Goal: Task Accomplishment & Management: Use online tool/utility

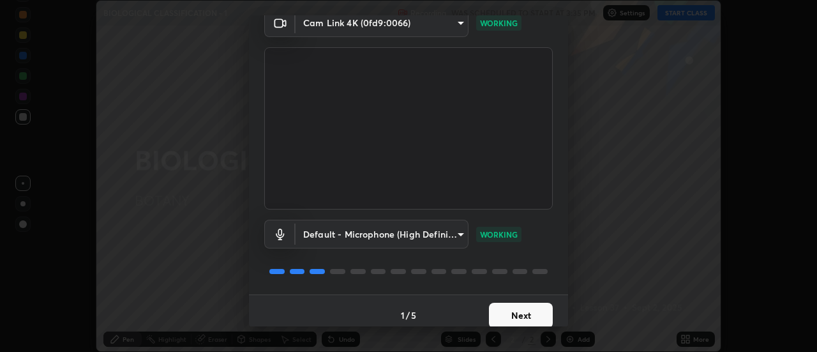
scroll to position [67, 0]
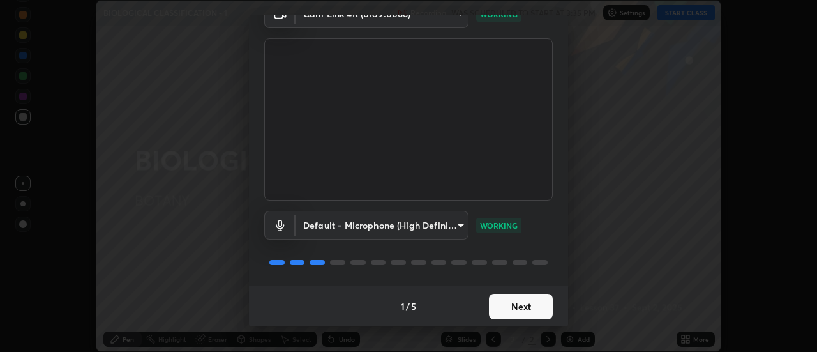
click at [526, 306] on button "Next" at bounding box center [521, 307] width 64 height 26
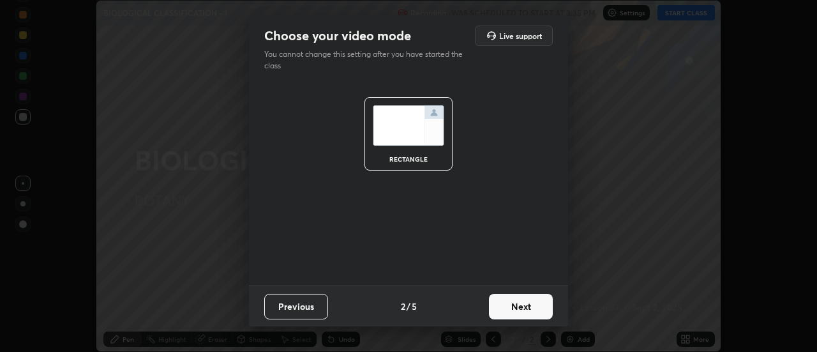
scroll to position [0, 0]
click at [523, 309] on button "Next" at bounding box center [521, 307] width 64 height 26
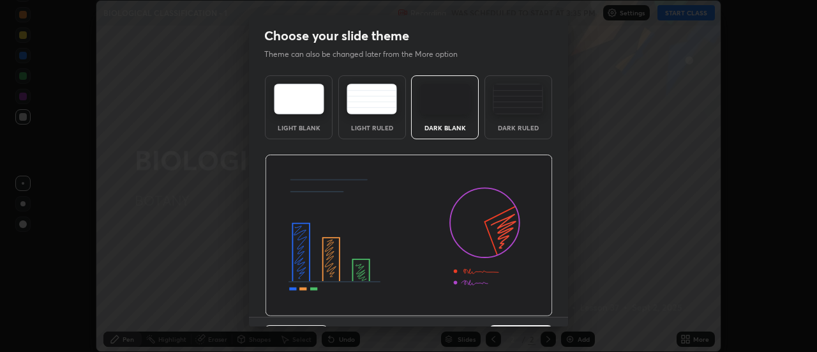
scroll to position [31, 0]
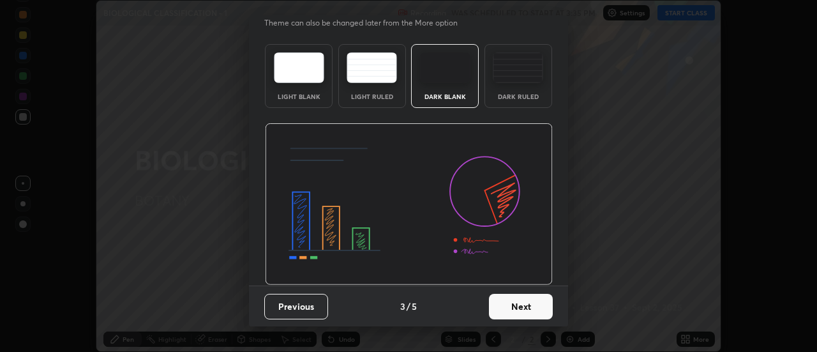
click at [521, 308] on button "Next" at bounding box center [521, 307] width 64 height 26
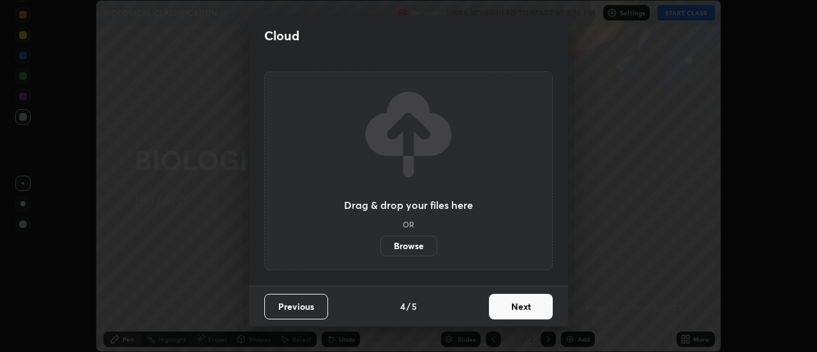
scroll to position [0, 0]
click at [525, 306] on button "Next" at bounding box center [521, 307] width 64 height 26
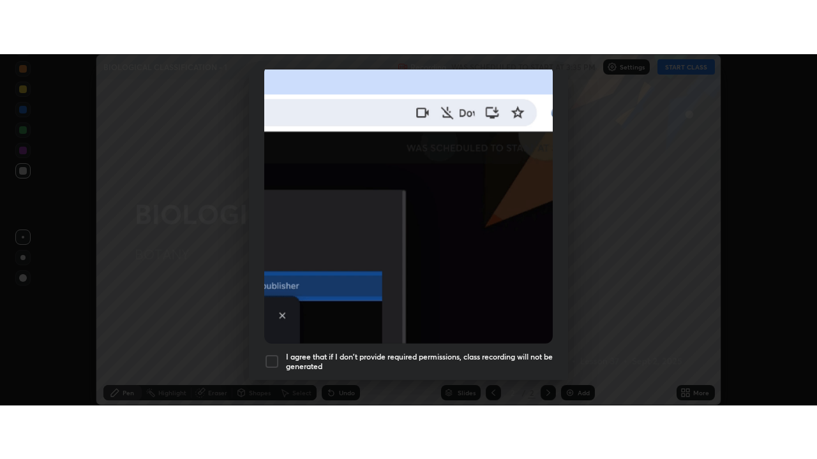
scroll to position [327, 0]
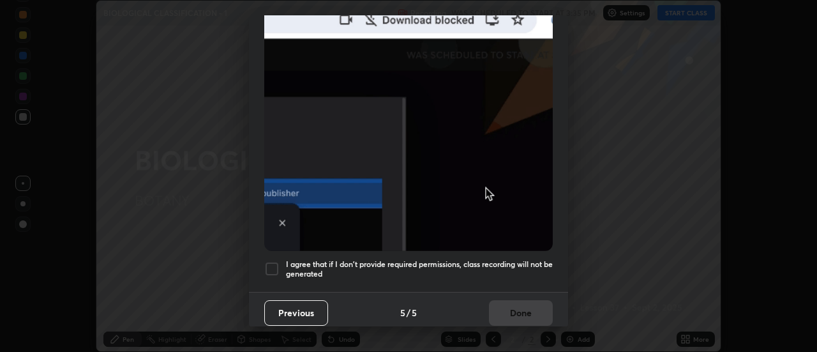
click at [272, 267] on div at bounding box center [271, 268] width 15 height 15
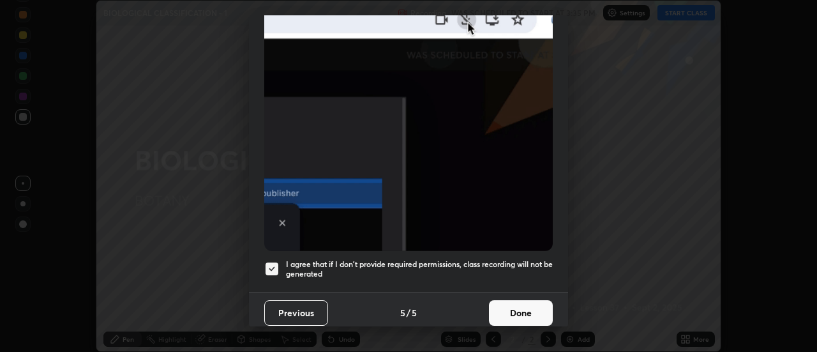
click at [523, 309] on button "Done" at bounding box center [521, 313] width 64 height 26
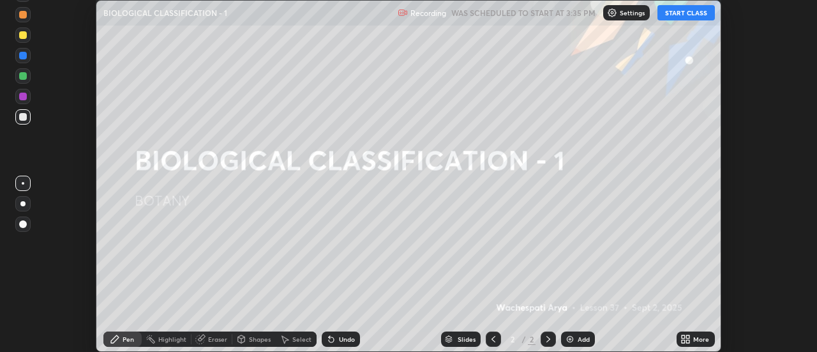
click at [694, 343] on div "More" at bounding box center [695, 338] width 38 height 15
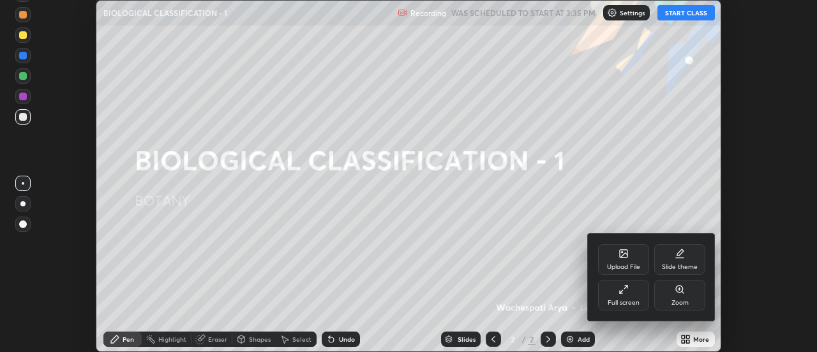
click at [631, 290] on div "Full screen" at bounding box center [623, 294] width 51 height 31
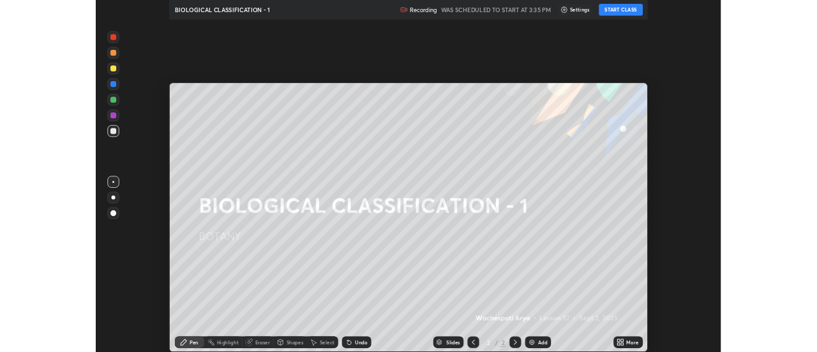
scroll to position [459, 817]
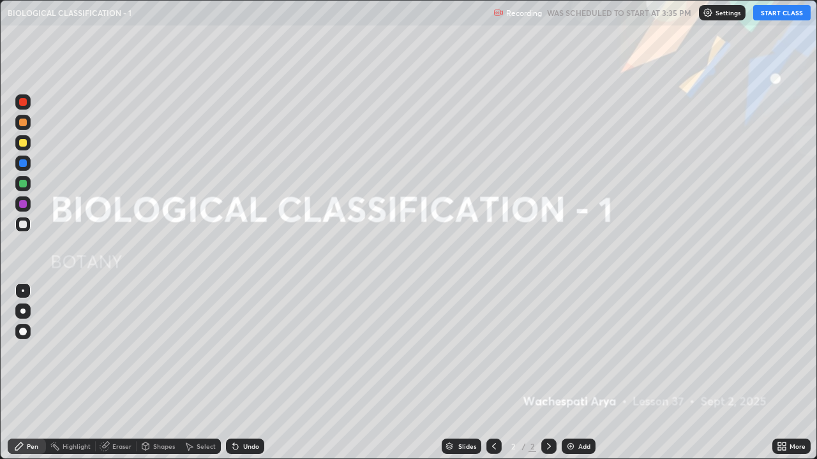
click at [770, 14] on button "START CLASS" at bounding box center [781, 12] width 57 height 15
click at [567, 351] on img at bounding box center [570, 447] width 10 height 10
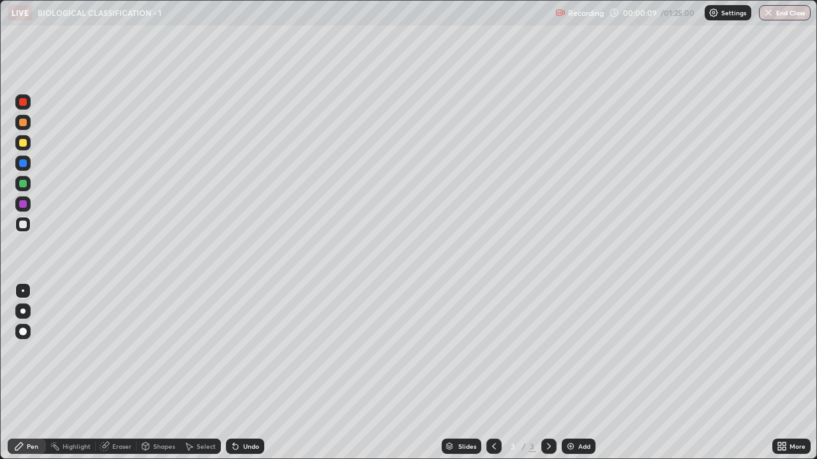
click at [12, 351] on div "Pen" at bounding box center [27, 446] width 38 height 15
click at [23, 311] on div at bounding box center [22, 311] width 5 height 5
click at [22, 126] on div at bounding box center [23, 123] width 8 height 8
click at [245, 351] on div "Undo" at bounding box center [251, 446] width 16 height 6
click at [247, 351] on div "Undo" at bounding box center [251, 446] width 16 height 6
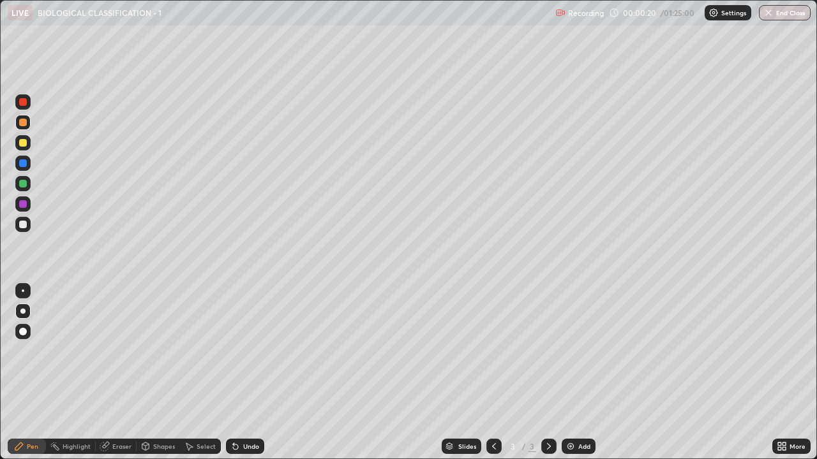
click at [249, 351] on div "Undo" at bounding box center [251, 446] width 16 height 6
click at [23, 221] on div at bounding box center [23, 225] width 8 height 8
click at [26, 227] on div at bounding box center [22, 224] width 15 height 15
click at [24, 169] on div at bounding box center [22, 163] width 15 height 15
click at [20, 142] on div at bounding box center [23, 143] width 8 height 8
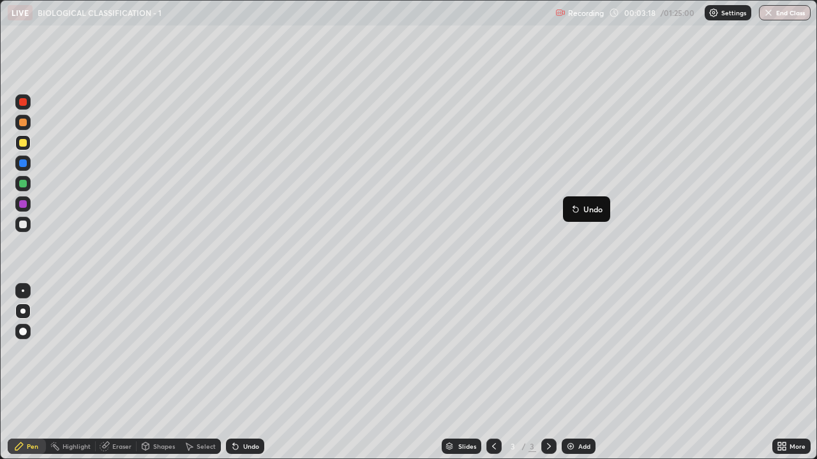
click at [569, 207] on button "Undo" at bounding box center [586, 209] width 37 height 15
click at [24, 163] on div at bounding box center [23, 164] width 8 height 8
click at [548, 351] on icon at bounding box center [549, 447] width 10 height 10
click at [570, 351] on img at bounding box center [570, 447] width 10 height 10
click at [27, 129] on div at bounding box center [22, 122] width 15 height 15
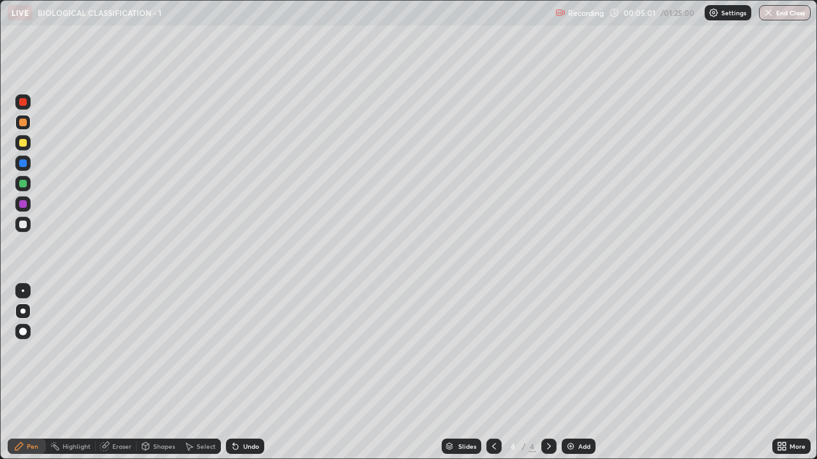
click at [24, 309] on div at bounding box center [22, 311] width 5 height 5
click at [493, 351] on icon at bounding box center [494, 447] width 10 height 10
click at [548, 351] on icon at bounding box center [549, 446] width 4 height 6
click at [21, 144] on div at bounding box center [23, 143] width 8 height 8
click at [26, 126] on div at bounding box center [22, 122] width 15 height 15
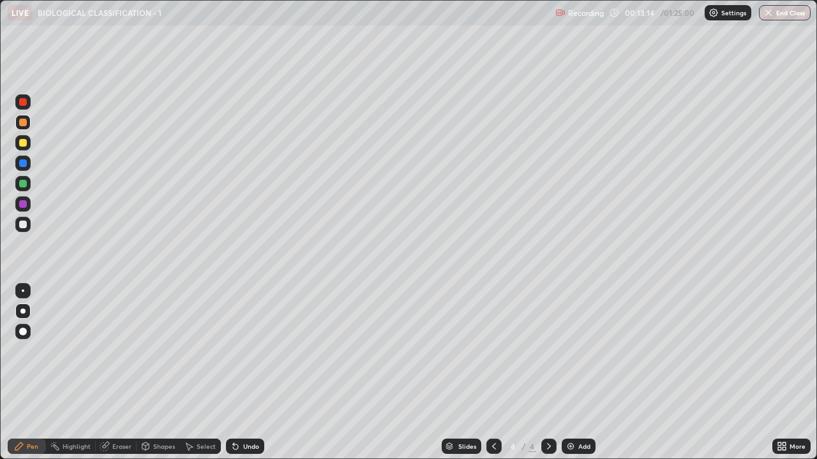
click at [251, 351] on div "Undo" at bounding box center [245, 446] width 38 height 15
click at [22, 227] on div at bounding box center [23, 225] width 8 height 8
click at [24, 126] on div at bounding box center [23, 123] width 8 height 8
click at [202, 351] on div "Select" at bounding box center [206, 446] width 19 height 6
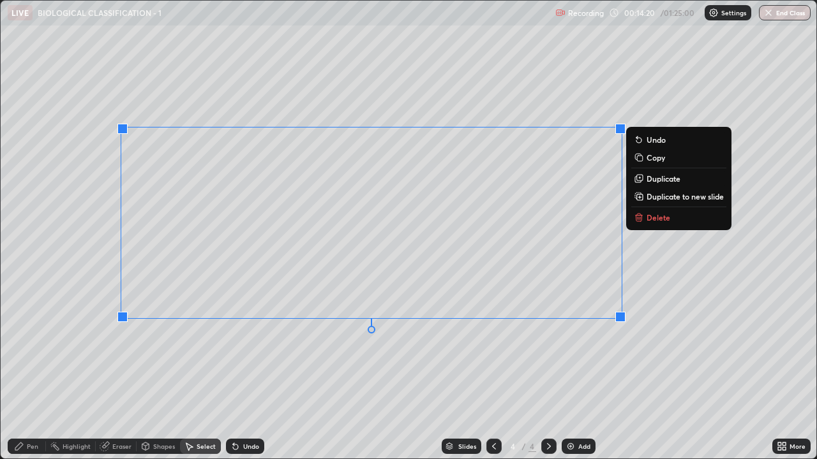
click at [485, 351] on div "0 ° Undo Copy Duplicate Duplicate to new slide Delete" at bounding box center [409, 230] width 816 height 458
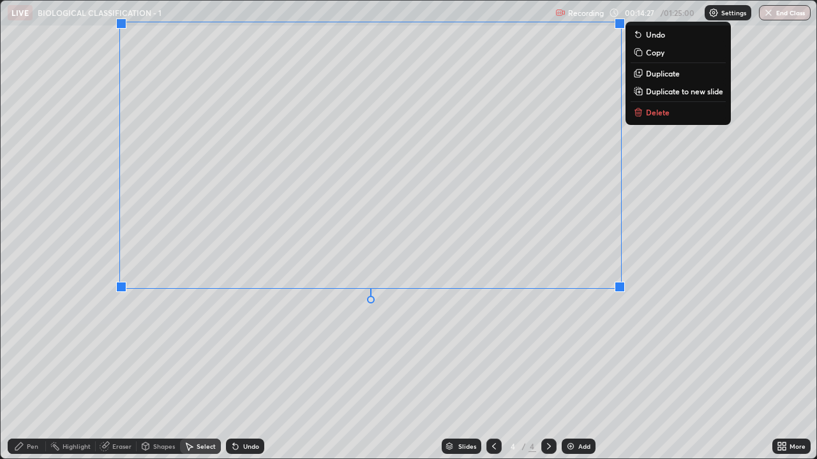
click at [411, 351] on div "0 ° Undo Copy Duplicate Duplicate to new slide Delete" at bounding box center [409, 230] width 816 height 458
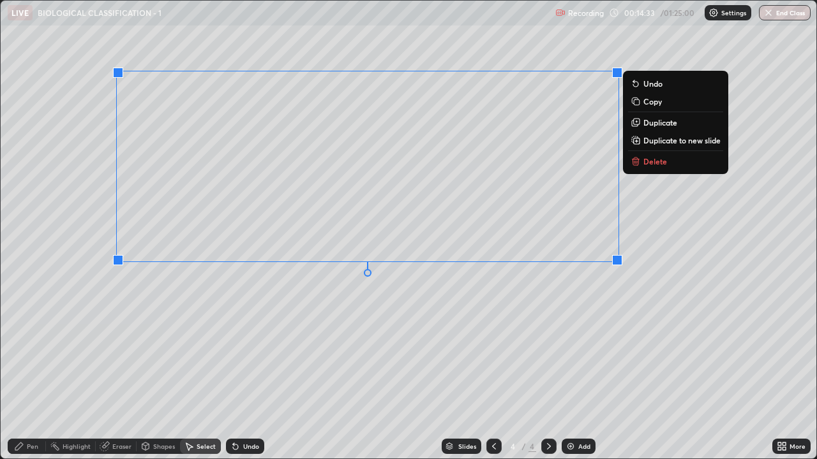
click at [431, 351] on div "0 ° Undo Copy Duplicate Duplicate to new slide Delete" at bounding box center [409, 230] width 816 height 458
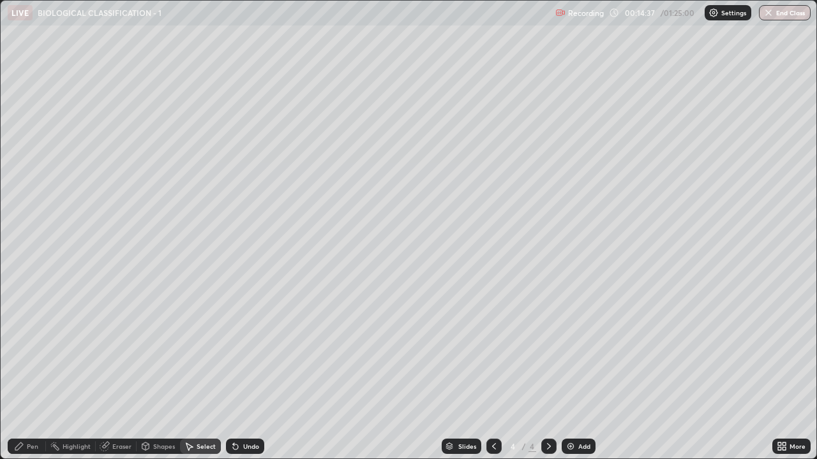
click at [24, 351] on icon at bounding box center [19, 447] width 10 height 10
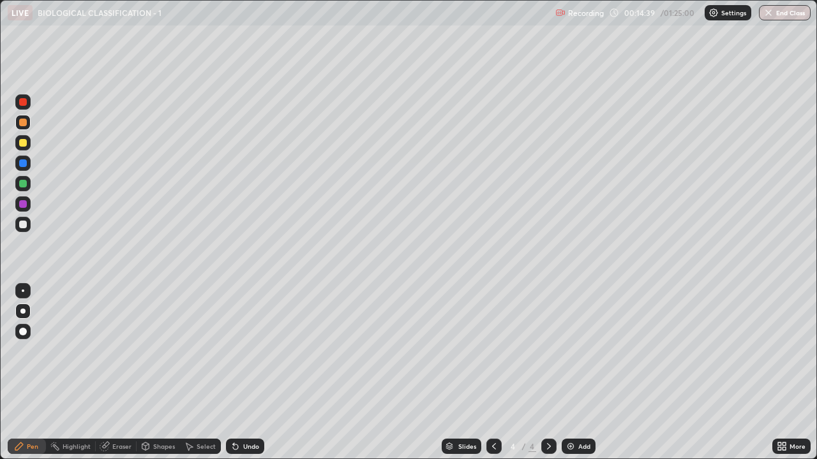
click at [21, 145] on div at bounding box center [23, 143] width 8 height 8
click at [25, 124] on div at bounding box center [23, 123] width 8 height 8
click at [20, 146] on div at bounding box center [23, 143] width 8 height 8
click at [24, 203] on div at bounding box center [23, 204] width 8 height 8
click at [20, 224] on div at bounding box center [23, 225] width 8 height 8
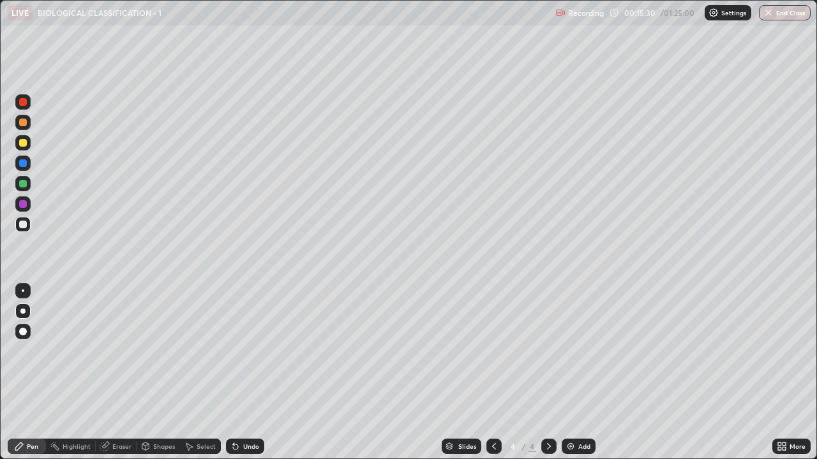
click at [243, 351] on div "Undo" at bounding box center [251, 446] width 16 height 6
click at [24, 205] on div at bounding box center [23, 204] width 8 height 8
click at [22, 186] on div at bounding box center [23, 184] width 8 height 8
click at [575, 351] on div "Add" at bounding box center [579, 446] width 34 height 15
click at [21, 126] on div at bounding box center [23, 123] width 8 height 8
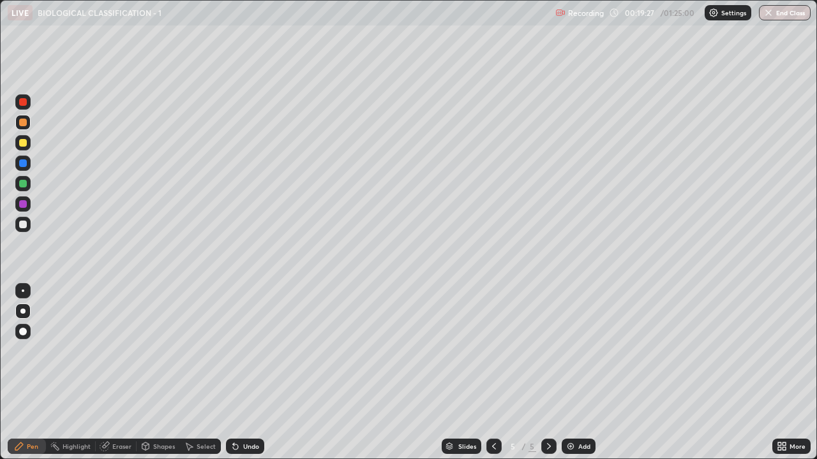
click at [493, 351] on icon at bounding box center [494, 447] width 10 height 10
click at [546, 351] on icon at bounding box center [549, 447] width 10 height 10
click at [23, 124] on div at bounding box center [23, 123] width 8 height 8
click at [23, 225] on div at bounding box center [23, 225] width 8 height 8
click at [22, 184] on div at bounding box center [23, 184] width 8 height 8
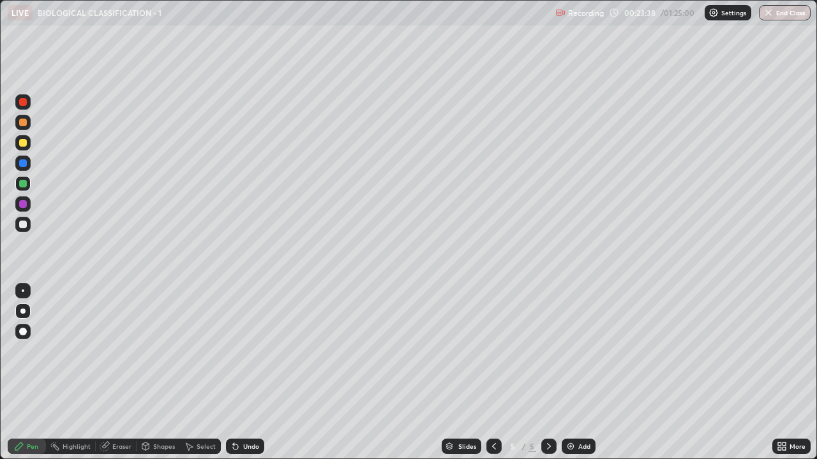
click at [25, 105] on div at bounding box center [23, 102] width 8 height 8
click at [20, 145] on div at bounding box center [23, 143] width 8 height 8
click at [22, 222] on div at bounding box center [23, 225] width 8 height 8
click at [22, 184] on div at bounding box center [23, 184] width 8 height 8
click at [246, 351] on div "Undo" at bounding box center [251, 446] width 16 height 6
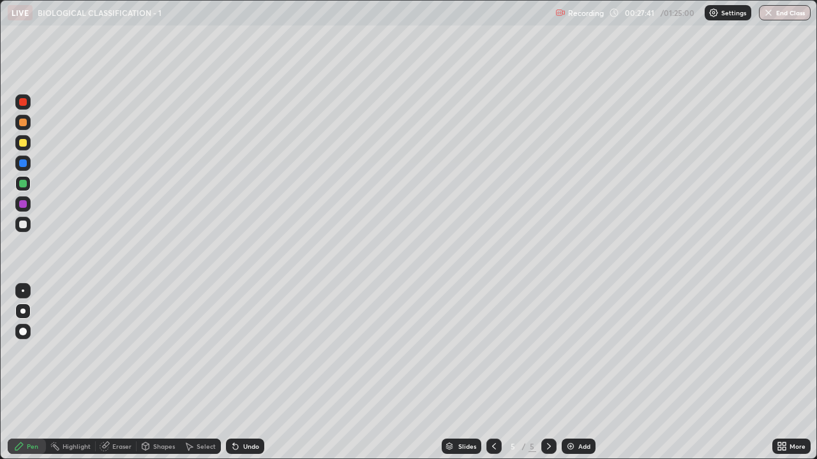
click at [20, 100] on div at bounding box center [23, 102] width 8 height 8
click at [20, 143] on div at bounding box center [23, 143] width 8 height 8
click at [569, 351] on img at bounding box center [570, 447] width 10 height 10
click at [20, 120] on div at bounding box center [23, 123] width 8 height 8
click at [493, 351] on icon at bounding box center [494, 447] width 10 height 10
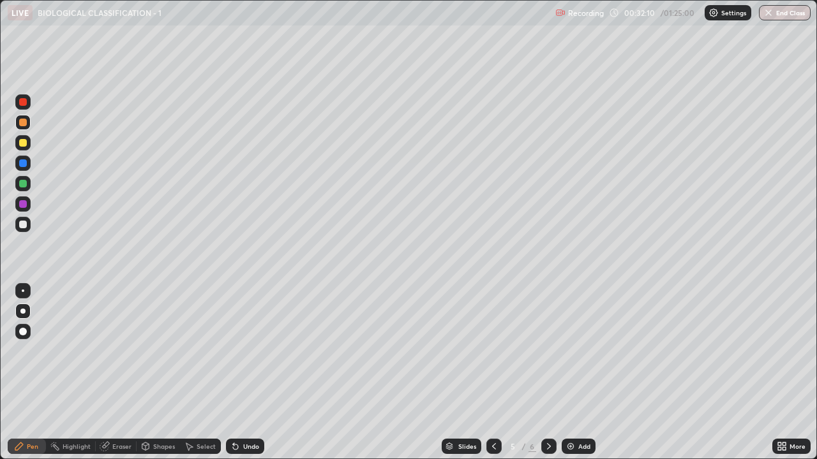
click at [549, 351] on icon at bounding box center [549, 447] width 10 height 10
click at [20, 222] on div at bounding box center [23, 225] width 8 height 8
click at [24, 162] on div at bounding box center [23, 164] width 8 height 8
click at [23, 144] on div at bounding box center [23, 143] width 8 height 8
click at [21, 121] on div at bounding box center [23, 123] width 8 height 8
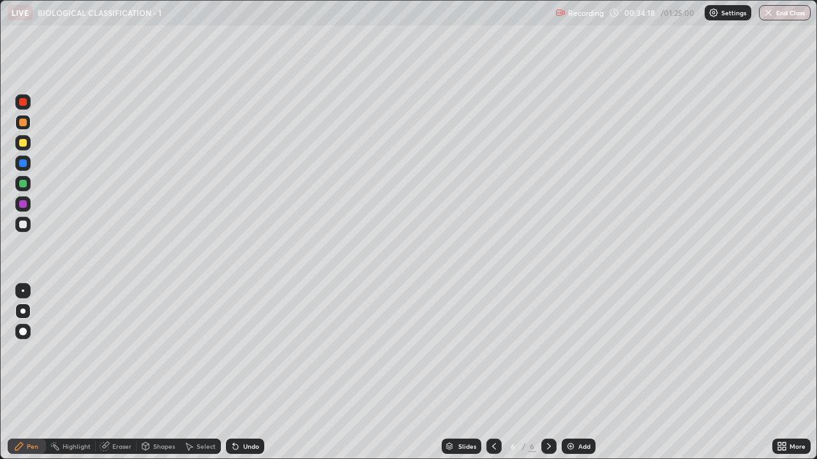
click at [24, 102] on div at bounding box center [23, 102] width 8 height 8
click at [23, 184] on div at bounding box center [23, 184] width 8 height 8
click at [249, 351] on div "Undo" at bounding box center [245, 446] width 38 height 15
click at [24, 103] on div at bounding box center [23, 102] width 8 height 8
click at [20, 226] on div at bounding box center [23, 225] width 8 height 8
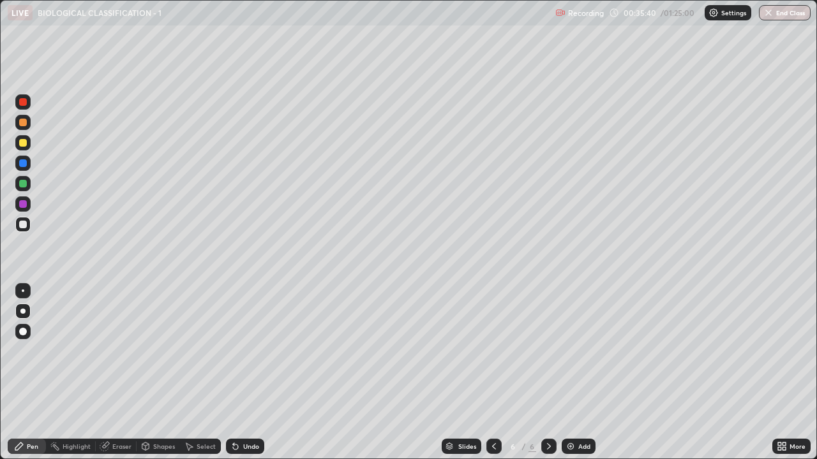
click at [786, 351] on icon at bounding box center [783, 448] width 3 height 3
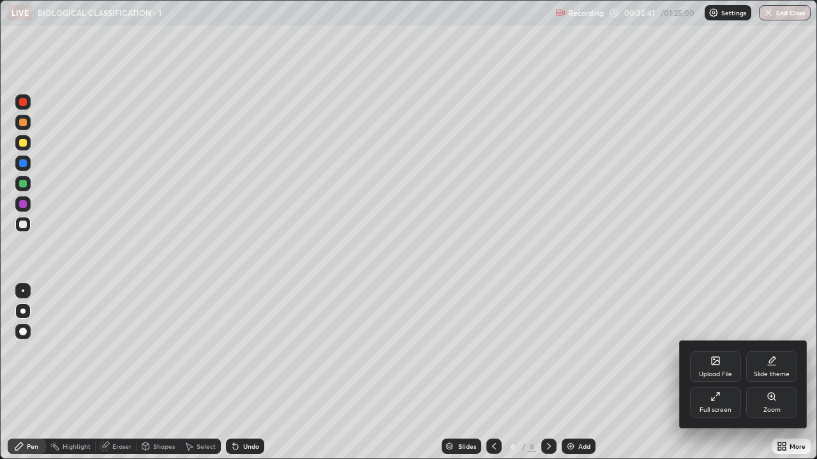
click at [716, 351] on div "Full screen" at bounding box center [715, 402] width 51 height 31
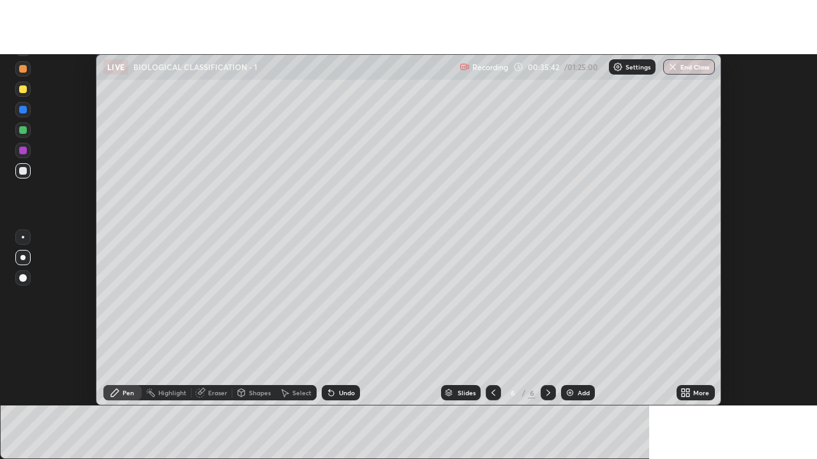
scroll to position [63461, 62995]
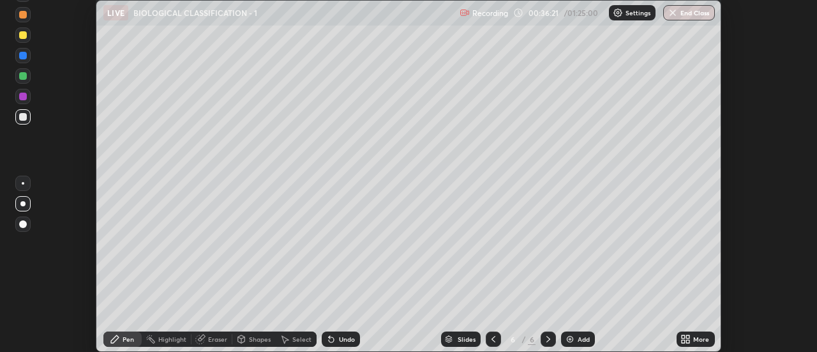
click at [686, 339] on icon at bounding box center [685, 339] width 10 height 10
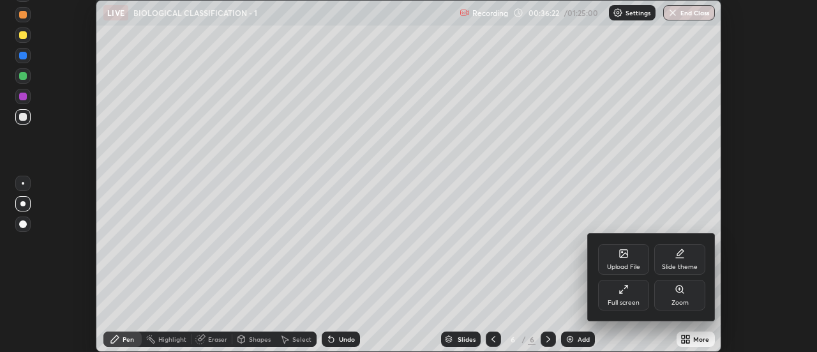
click at [632, 295] on div "Full screen" at bounding box center [623, 294] width 51 height 31
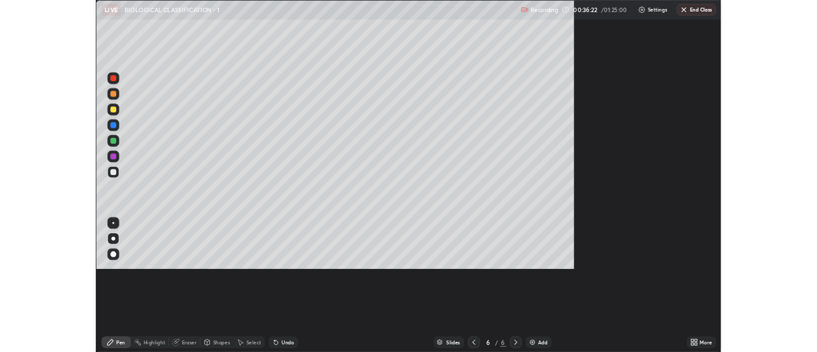
scroll to position [459, 817]
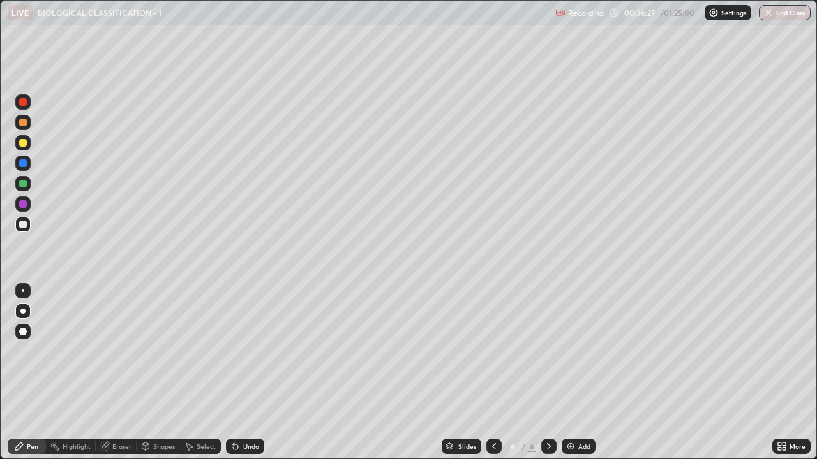
click at [24, 223] on div at bounding box center [23, 225] width 8 height 8
click at [24, 124] on div at bounding box center [23, 123] width 8 height 8
click at [243, 351] on div "Undo" at bounding box center [251, 446] width 16 height 6
click at [23, 225] on div at bounding box center [23, 225] width 8 height 8
click at [25, 184] on div at bounding box center [23, 184] width 8 height 8
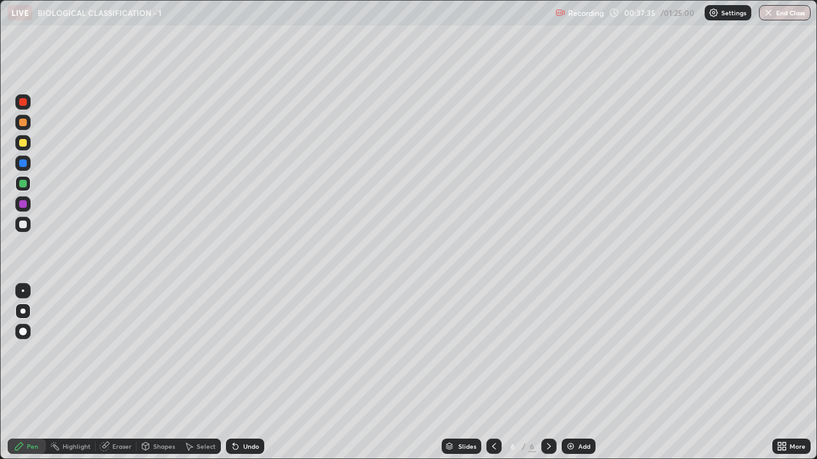
click at [22, 125] on div at bounding box center [23, 123] width 8 height 8
click at [575, 351] on div "Add" at bounding box center [579, 446] width 34 height 15
click at [24, 124] on div at bounding box center [23, 123] width 8 height 8
click at [21, 224] on div at bounding box center [23, 225] width 8 height 8
click at [493, 351] on icon at bounding box center [494, 447] width 10 height 10
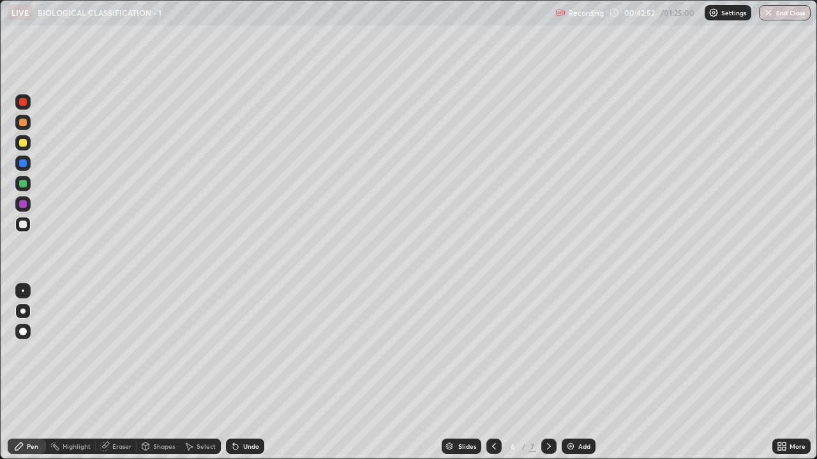
click at [236, 351] on icon at bounding box center [235, 447] width 10 height 10
click at [24, 205] on div at bounding box center [23, 204] width 8 height 8
click at [547, 351] on icon at bounding box center [549, 447] width 10 height 10
click at [249, 351] on div "Undo" at bounding box center [245, 446] width 38 height 15
click at [26, 227] on div at bounding box center [23, 225] width 8 height 8
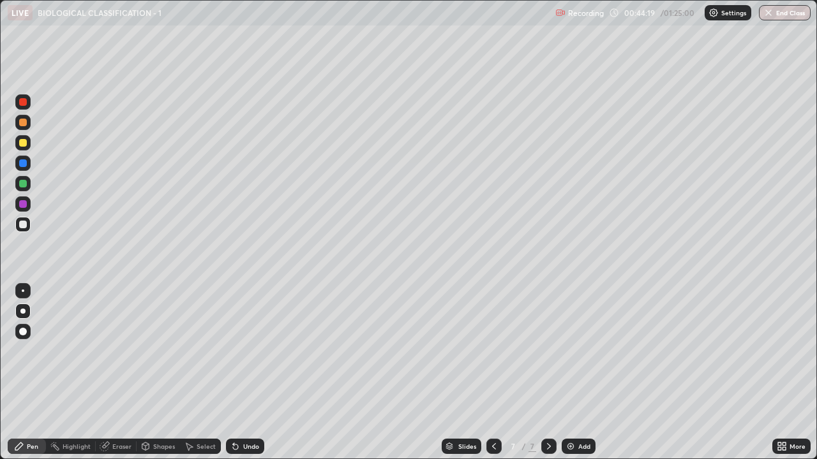
click at [493, 351] on icon at bounding box center [494, 447] width 10 height 10
click at [548, 351] on icon at bounding box center [549, 447] width 10 height 10
click at [491, 351] on icon at bounding box center [494, 447] width 10 height 10
click at [541, 351] on div at bounding box center [548, 446] width 15 height 15
click at [572, 351] on img at bounding box center [570, 447] width 10 height 10
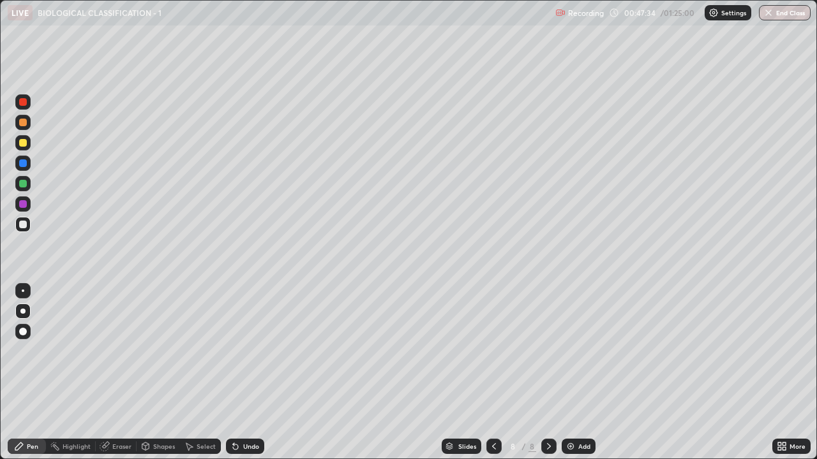
click at [26, 126] on div at bounding box center [22, 122] width 15 height 15
click at [24, 227] on div at bounding box center [23, 225] width 8 height 8
click at [20, 144] on div at bounding box center [23, 143] width 8 height 8
click at [22, 183] on div at bounding box center [23, 184] width 8 height 8
click at [24, 107] on div at bounding box center [22, 101] width 15 height 15
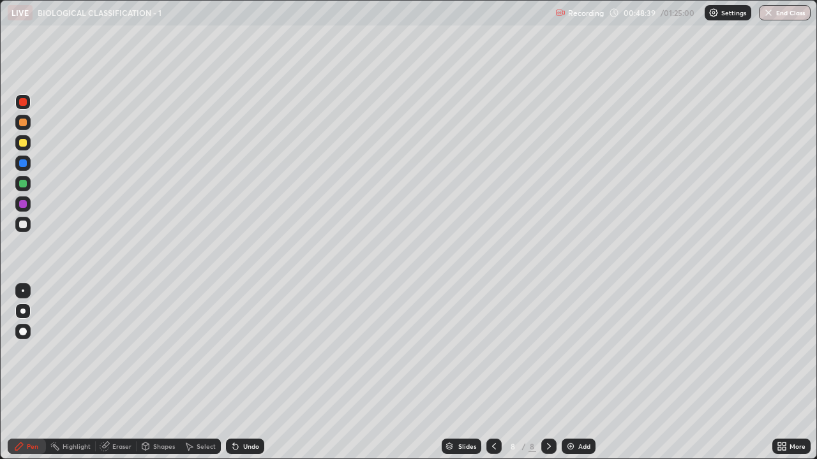
click at [493, 351] on icon at bounding box center [494, 447] width 10 height 10
click at [548, 351] on icon at bounding box center [549, 447] width 10 height 10
click at [23, 164] on div at bounding box center [23, 164] width 8 height 8
click at [21, 227] on div at bounding box center [23, 225] width 8 height 8
click at [487, 351] on div at bounding box center [493, 446] width 15 height 15
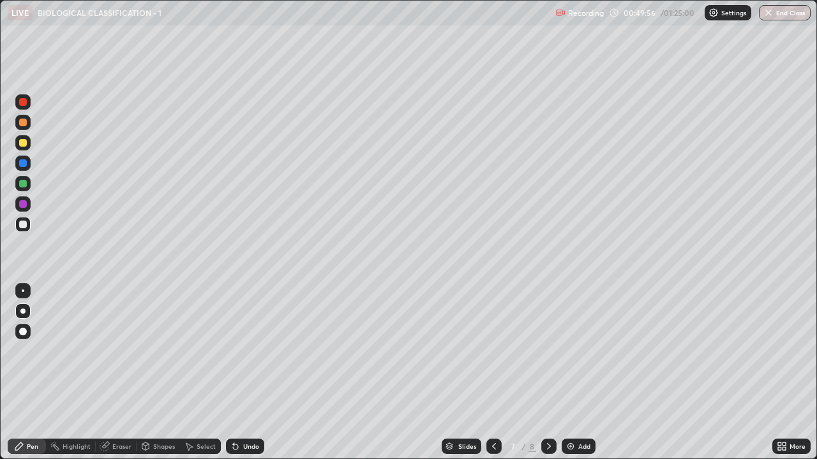
click at [548, 351] on icon at bounding box center [549, 447] width 10 height 10
click at [204, 351] on div "Select" at bounding box center [206, 446] width 19 height 6
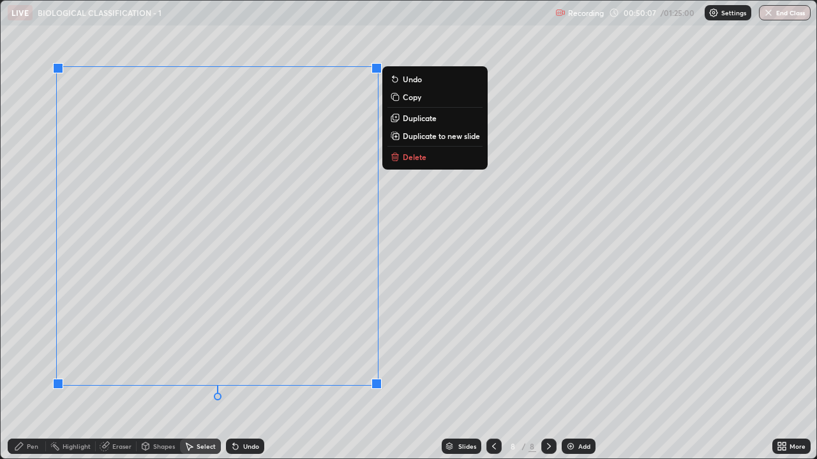
click at [36, 351] on div "Pen" at bounding box center [32, 446] width 11 height 6
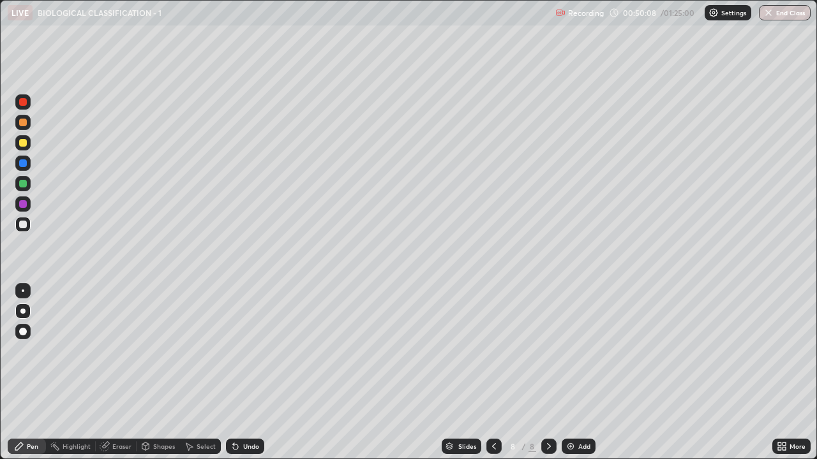
click at [23, 120] on div at bounding box center [23, 123] width 8 height 8
click at [493, 351] on icon at bounding box center [494, 447] width 10 height 10
click at [492, 351] on icon at bounding box center [494, 446] width 4 height 6
click at [546, 351] on icon at bounding box center [549, 447] width 10 height 10
click at [542, 351] on div at bounding box center [548, 446] width 15 height 15
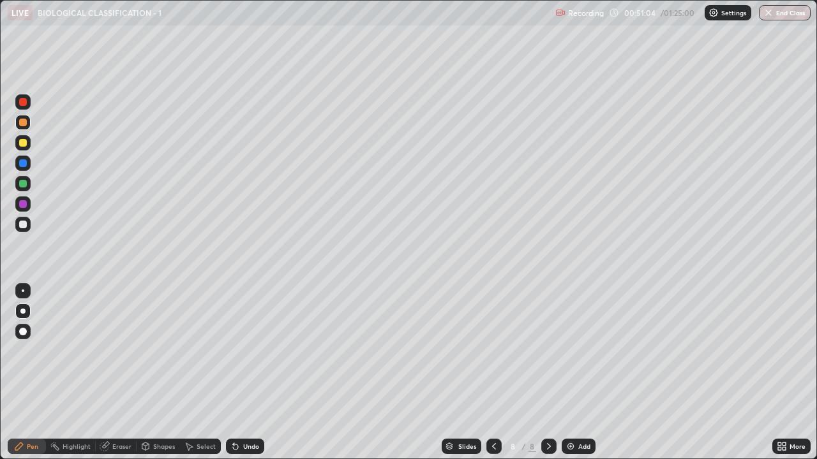
click at [23, 120] on div at bounding box center [23, 123] width 8 height 8
click at [20, 223] on div at bounding box center [23, 225] width 8 height 8
click at [24, 143] on div at bounding box center [23, 143] width 8 height 8
click at [26, 181] on div at bounding box center [23, 184] width 8 height 8
click at [26, 102] on div at bounding box center [23, 102] width 8 height 8
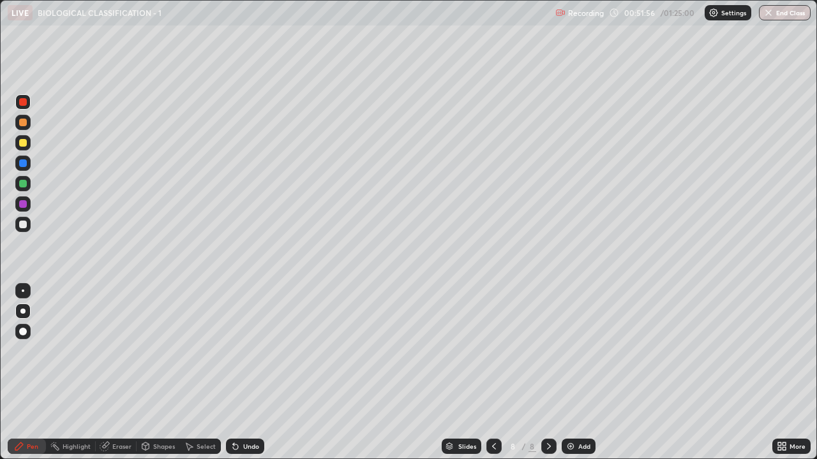
click at [26, 161] on div at bounding box center [23, 164] width 8 height 8
click at [22, 205] on div at bounding box center [23, 204] width 8 height 8
click at [240, 351] on div "Undo" at bounding box center [245, 446] width 38 height 15
click at [244, 351] on div "Undo" at bounding box center [251, 446] width 16 height 6
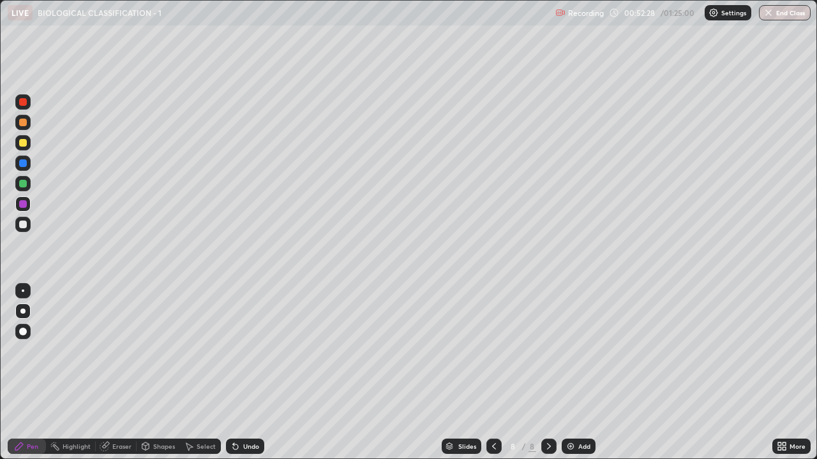
click at [245, 351] on div "Undo" at bounding box center [251, 446] width 16 height 6
click at [246, 351] on div "Undo" at bounding box center [251, 446] width 16 height 6
click at [247, 351] on div "Undo" at bounding box center [251, 446] width 16 height 6
click at [248, 351] on div "Undo" at bounding box center [251, 446] width 16 height 6
click at [26, 227] on div at bounding box center [23, 225] width 8 height 8
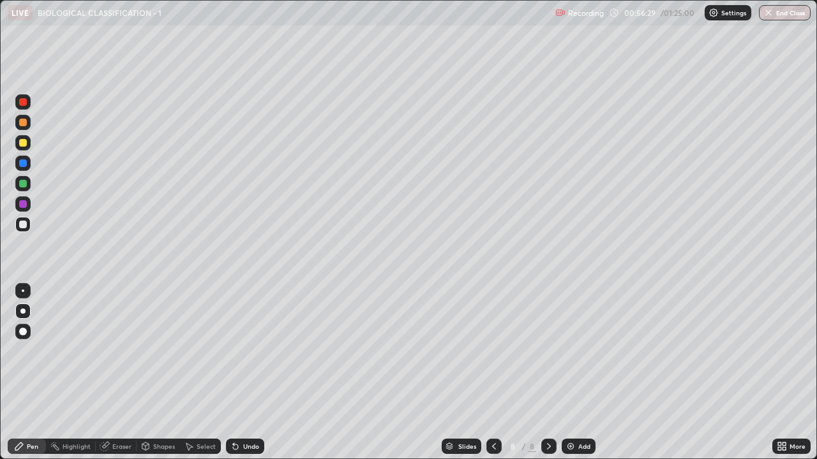
click at [567, 351] on img at bounding box center [570, 447] width 10 height 10
click at [24, 123] on div at bounding box center [23, 123] width 8 height 8
click at [22, 101] on div at bounding box center [23, 102] width 8 height 8
click at [23, 227] on div at bounding box center [23, 225] width 8 height 8
click at [17, 144] on div at bounding box center [22, 142] width 15 height 15
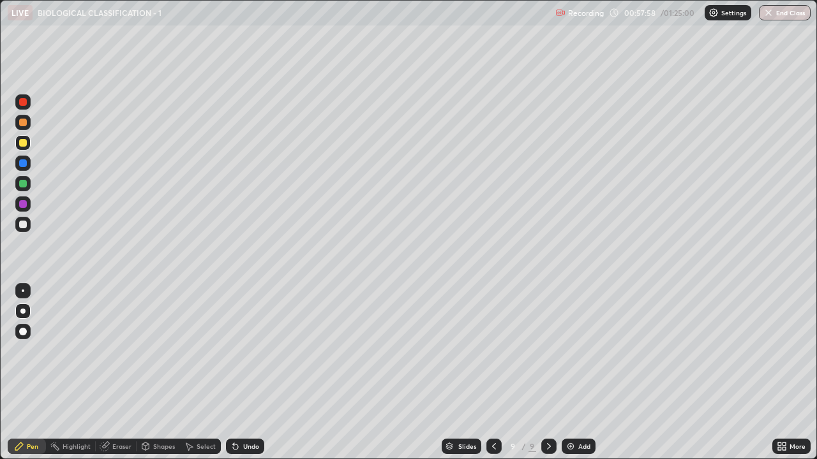
click at [25, 227] on div at bounding box center [23, 225] width 8 height 8
click at [23, 164] on div at bounding box center [23, 164] width 8 height 8
click at [22, 168] on div at bounding box center [22, 163] width 15 height 15
click at [240, 351] on div "Undo" at bounding box center [245, 446] width 38 height 15
click at [239, 351] on div "Undo" at bounding box center [245, 446] width 38 height 15
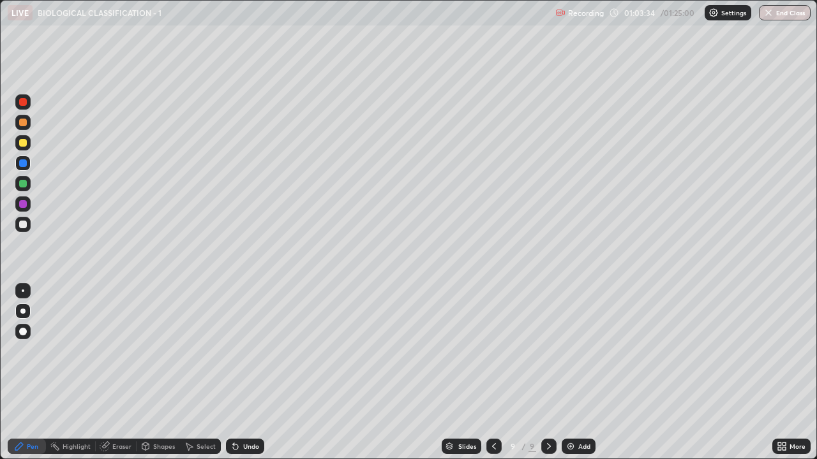
click at [578, 351] on div "Add" at bounding box center [584, 446] width 12 height 6
click at [20, 225] on div at bounding box center [23, 225] width 8 height 8
click at [255, 351] on div "Undo" at bounding box center [251, 446] width 16 height 6
click at [19, 162] on div at bounding box center [23, 164] width 8 height 8
click at [20, 142] on div at bounding box center [23, 143] width 8 height 8
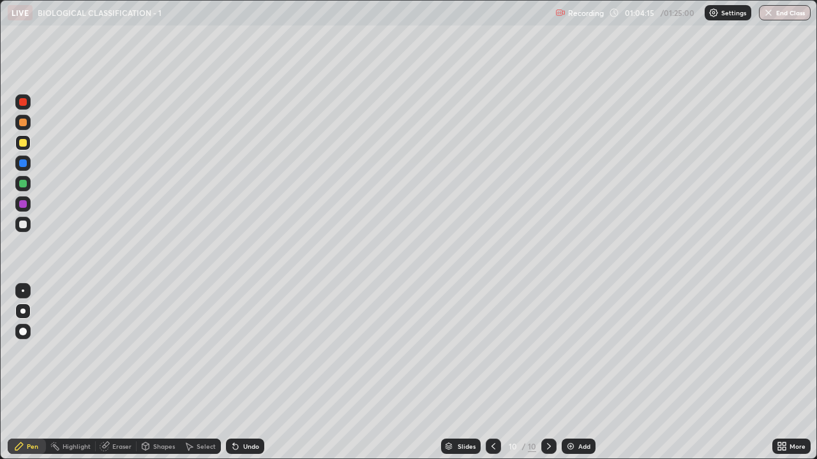
click at [20, 225] on div at bounding box center [23, 225] width 8 height 8
click at [21, 143] on div at bounding box center [23, 143] width 8 height 8
click at [250, 351] on div "Undo" at bounding box center [251, 446] width 16 height 6
click at [24, 204] on div at bounding box center [23, 204] width 8 height 8
click at [22, 204] on div at bounding box center [23, 204] width 8 height 8
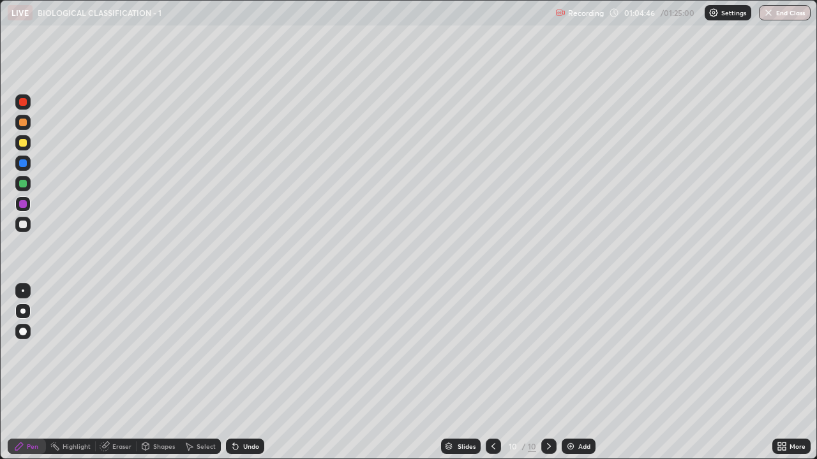
click at [25, 223] on div at bounding box center [23, 225] width 8 height 8
click at [22, 162] on div at bounding box center [23, 164] width 8 height 8
click at [20, 144] on div at bounding box center [23, 143] width 8 height 8
click at [244, 351] on div "Undo" at bounding box center [251, 446] width 16 height 6
click at [247, 351] on div "Undo" at bounding box center [251, 446] width 16 height 6
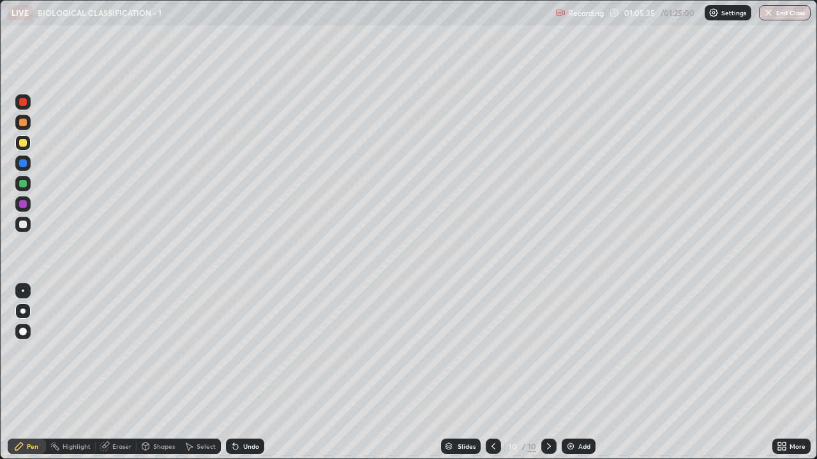
click at [25, 165] on div at bounding box center [23, 164] width 8 height 8
click at [23, 184] on div at bounding box center [23, 184] width 8 height 8
click at [22, 105] on div at bounding box center [23, 102] width 8 height 8
click at [25, 123] on div at bounding box center [23, 123] width 8 height 8
click at [21, 186] on div at bounding box center [23, 184] width 8 height 8
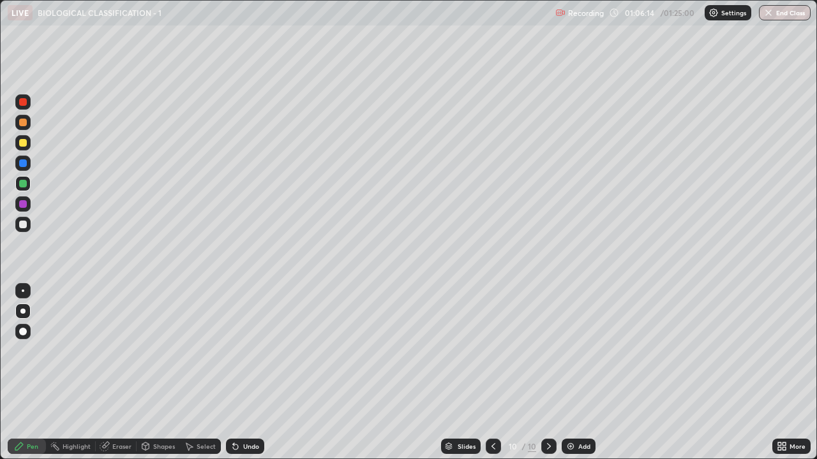
click at [24, 102] on div at bounding box center [23, 102] width 8 height 8
click at [24, 122] on div at bounding box center [23, 123] width 8 height 8
click at [18, 180] on div at bounding box center [22, 183] width 15 height 15
click at [246, 351] on div "Undo" at bounding box center [251, 446] width 16 height 6
click at [248, 351] on div "Undo" at bounding box center [251, 446] width 16 height 6
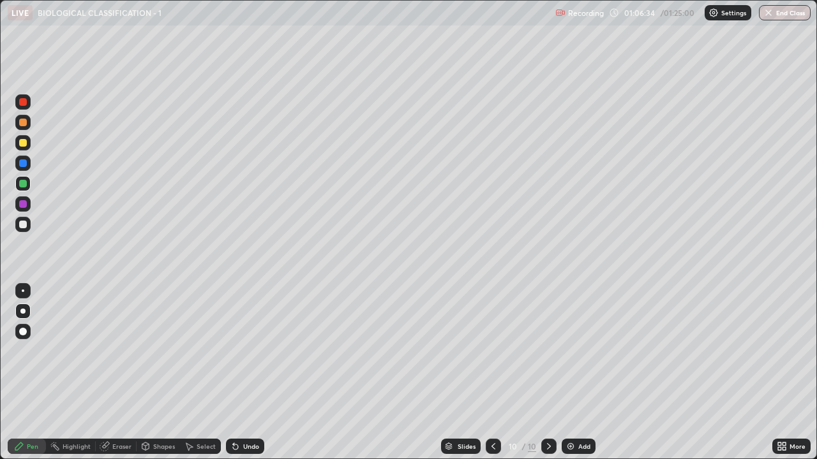
click at [250, 351] on div "Undo" at bounding box center [251, 446] width 16 height 6
click at [251, 351] on div "Undo" at bounding box center [245, 446] width 38 height 15
click at [251, 351] on div "Undo" at bounding box center [251, 446] width 16 height 6
click at [252, 351] on div "Undo" at bounding box center [251, 446] width 16 height 6
click at [253, 351] on div "Undo" at bounding box center [251, 446] width 16 height 6
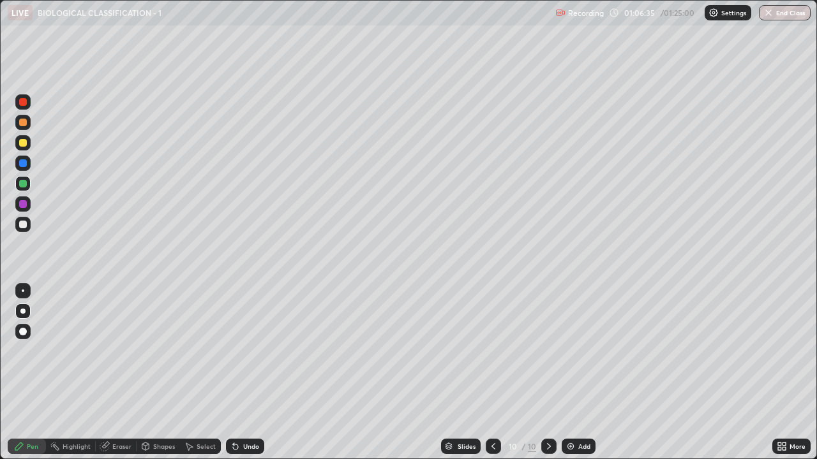
click at [254, 351] on div "Undo" at bounding box center [251, 446] width 16 height 6
click at [253, 351] on div "Undo" at bounding box center [251, 446] width 16 height 6
click at [254, 351] on div "Undo" at bounding box center [251, 446] width 16 height 6
click at [24, 103] on div at bounding box center [23, 102] width 8 height 8
click at [24, 120] on div at bounding box center [23, 123] width 8 height 8
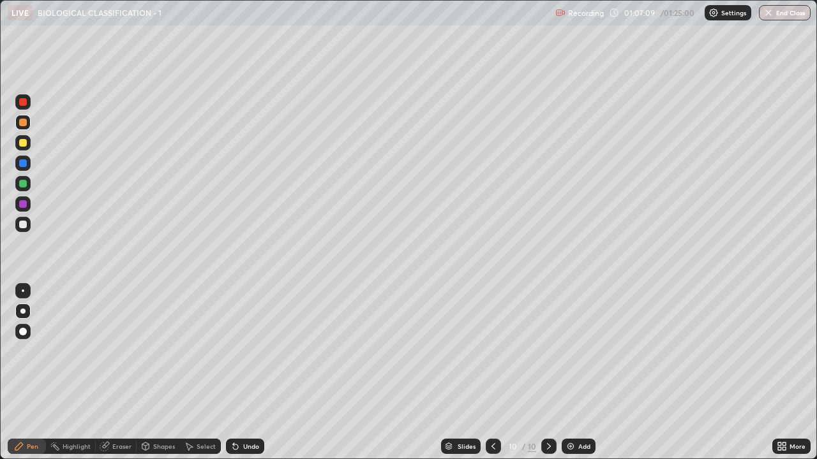
click at [24, 226] on div at bounding box center [23, 225] width 8 height 8
click at [23, 205] on div at bounding box center [23, 204] width 8 height 8
click at [26, 186] on div at bounding box center [22, 183] width 15 height 15
click at [24, 124] on div at bounding box center [23, 123] width 8 height 8
click at [26, 163] on div at bounding box center [23, 164] width 8 height 8
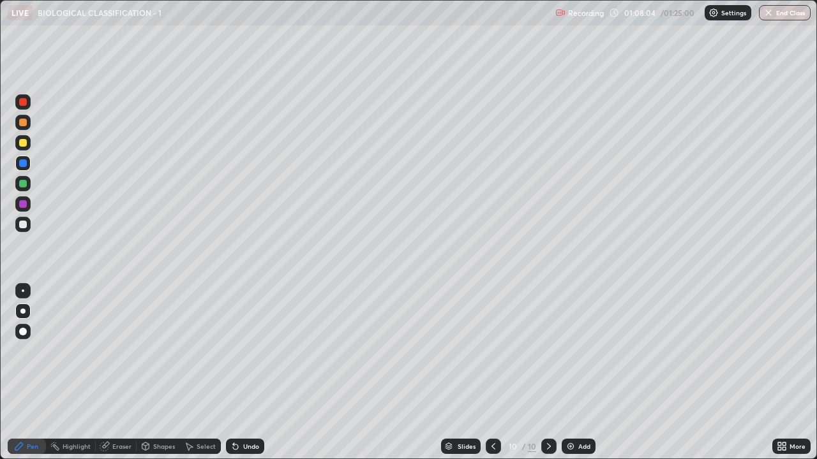
click at [445, 24] on div "LIVE BIOLOGICAL CLASSIFICATION - 1" at bounding box center [279, 13] width 542 height 26
click at [24, 102] on div at bounding box center [23, 102] width 8 height 8
click at [243, 351] on div "Undo" at bounding box center [251, 446] width 16 height 6
click at [241, 351] on div "Undo" at bounding box center [245, 446] width 38 height 15
click at [239, 351] on icon at bounding box center [235, 447] width 10 height 10
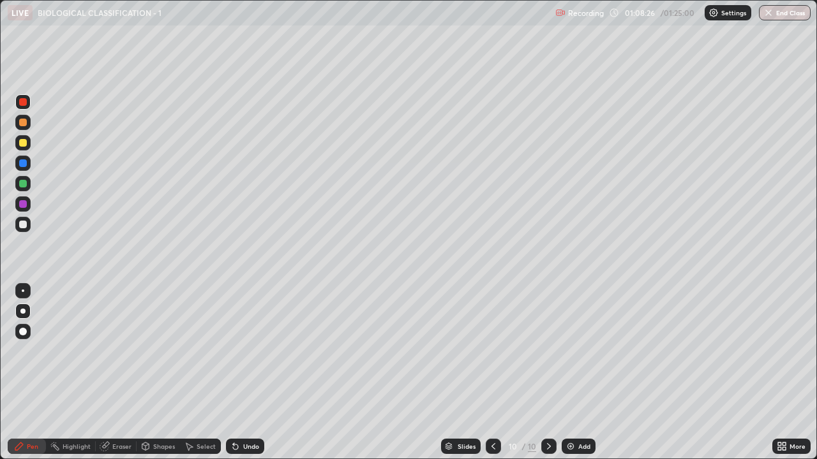
click at [571, 351] on img at bounding box center [570, 447] width 10 height 10
click at [24, 141] on div at bounding box center [23, 143] width 8 height 8
click at [23, 183] on div at bounding box center [23, 184] width 8 height 8
click at [25, 205] on div at bounding box center [23, 204] width 8 height 8
click at [20, 227] on div at bounding box center [23, 225] width 8 height 8
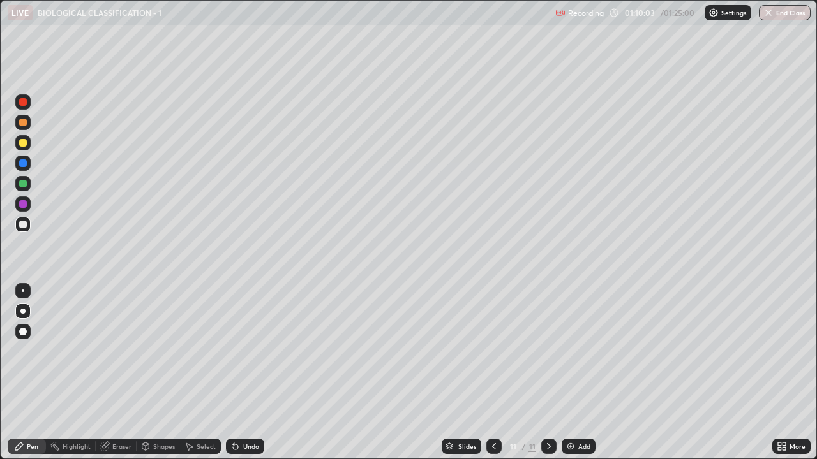
click at [494, 351] on icon at bounding box center [494, 447] width 10 height 10
click at [493, 351] on icon at bounding box center [494, 447] width 10 height 10
click at [548, 351] on icon at bounding box center [549, 447] width 10 height 10
click at [489, 351] on icon at bounding box center [494, 447] width 10 height 10
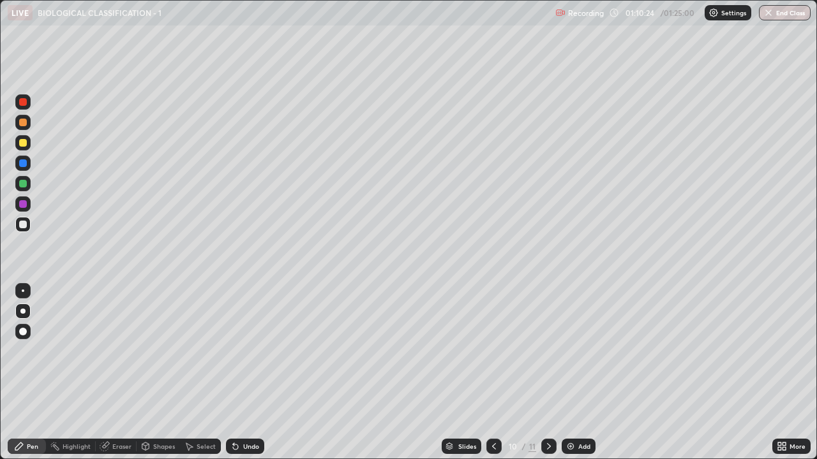
click at [20, 182] on div at bounding box center [23, 184] width 8 height 8
click at [22, 144] on div at bounding box center [23, 143] width 8 height 8
click at [22, 105] on div at bounding box center [23, 102] width 8 height 8
click at [23, 332] on div at bounding box center [23, 332] width 8 height 8
click at [492, 351] on icon at bounding box center [494, 447] width 10 height 10
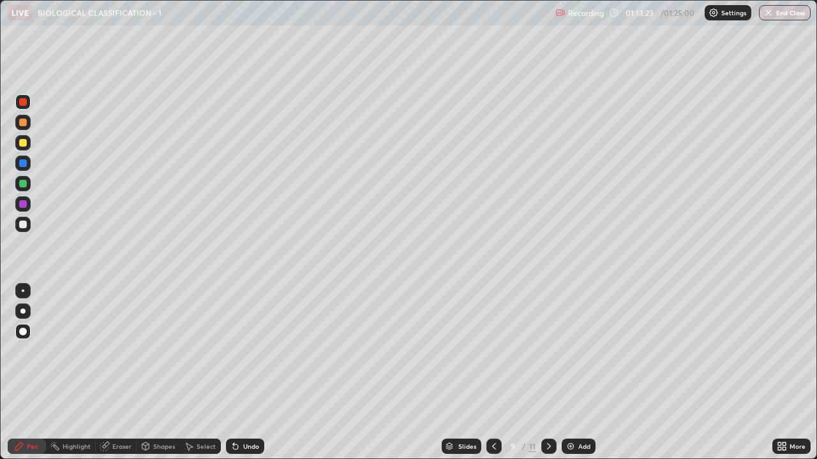
click at [544, 351] on div at bounding box center [548, 446] width 15 height 15
click at [548, 351] on icon at bounding box center [549, 447] width 10 height 10
click at [493, 351] on icon at bounding box center [494, 447] width 10 height 10
click at [546, 351] on icon at bounding box center [549, 447] width 10 height 10
click at [801, 18] on button "End Class" at bounding box center [785, 12] width 50 height 15
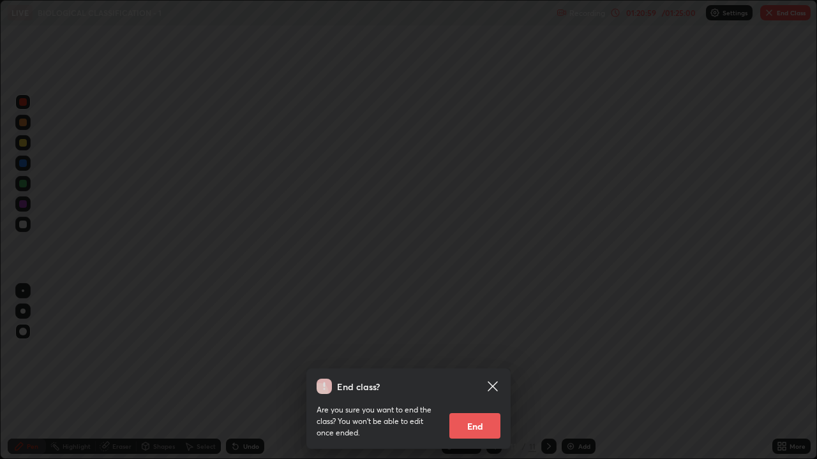
click at [496, 351] on button "End" at bounding box center [474, 427] width 51 height 26
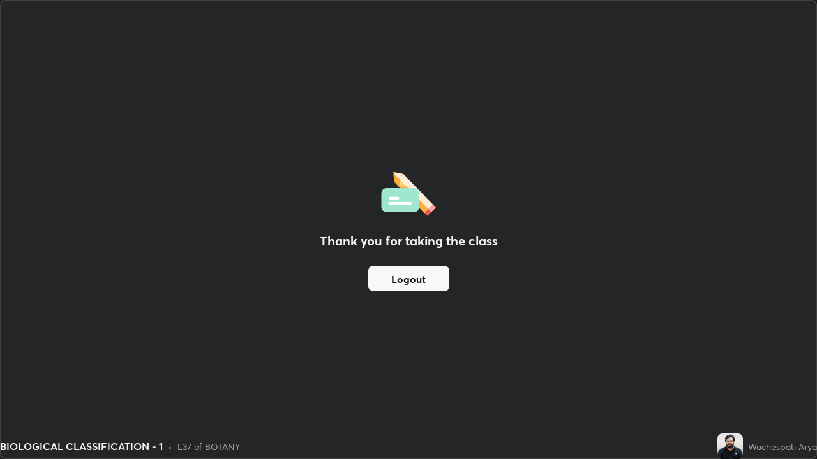
click at [442, 284] on button "Logout" at bounding box center [408, 279] width 81 height 26
click at [437, 285] on button "Logout" at bounding box center [408, 279] width 81 height 26
click at [388, 287] on button "Logout" at bounding box center [408, 279] width 81 height 26
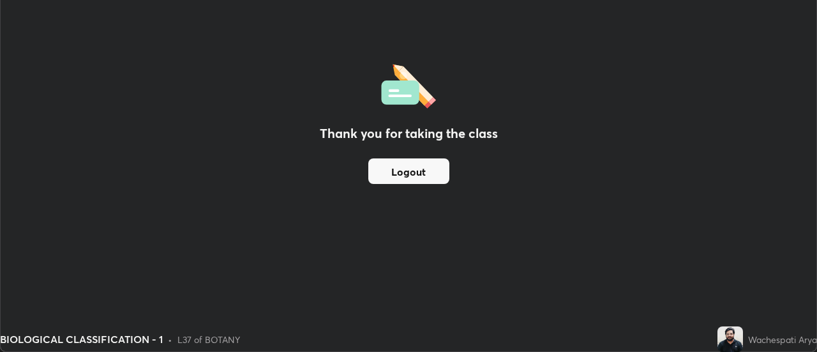
scroll to position [63461, 62995]
